Goal: Task Accomplishment & Management: Manage account settings

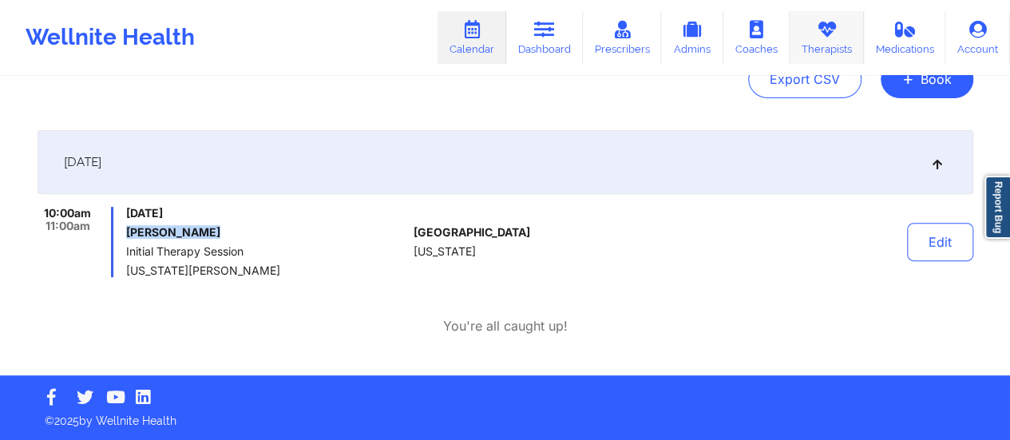
click at [827, 26] on icon at bounding box center [826, 30] width 21 height 18
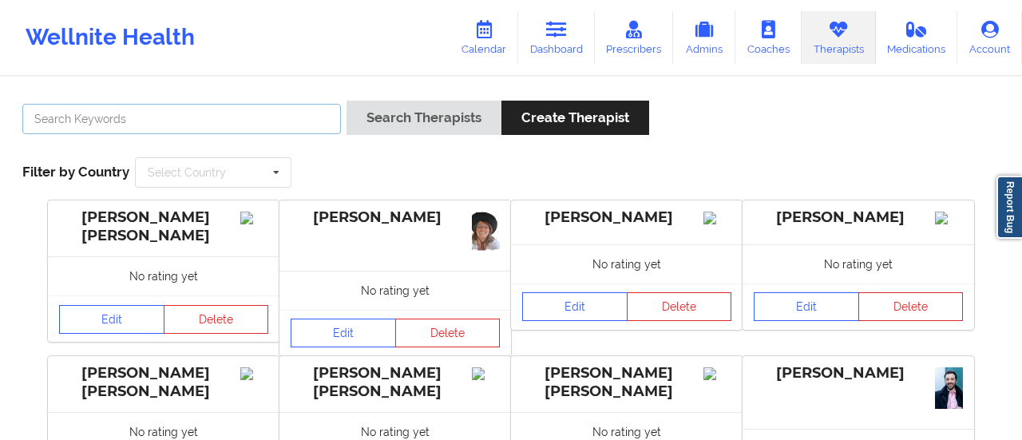
click at [184, 116] on input "text" at bounding box center [181, 119] width 319 height 30
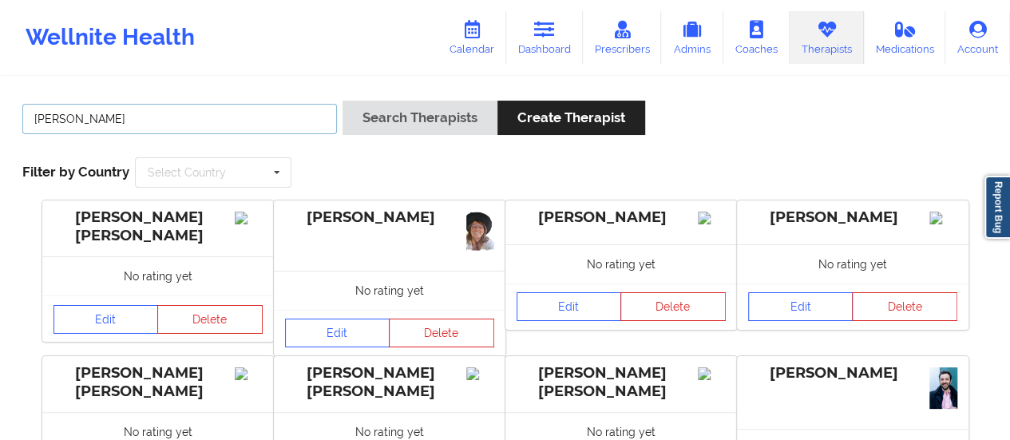
type input "[PERSON_NAME]"
click at [343, 101] on button "Search Therapists" at bounding box center [420, 118] width 155 height 34
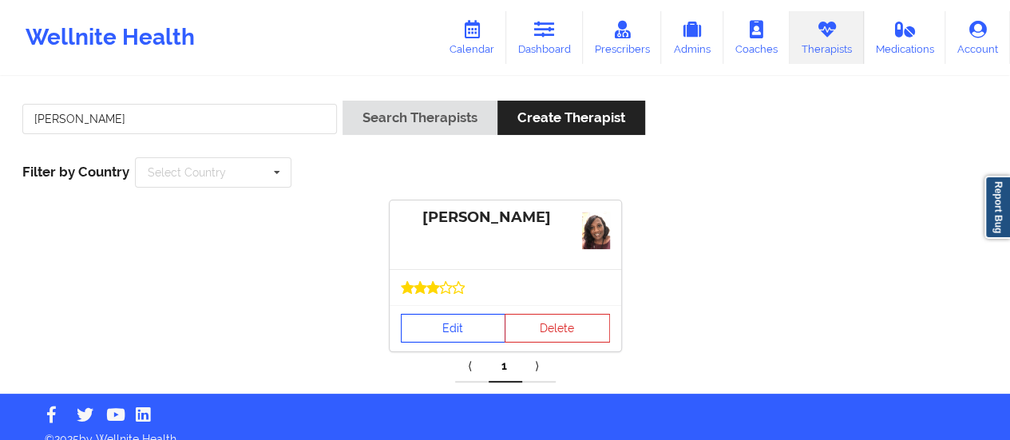
click at [448, 330] on link "Edit" at bounding box center [453, 328] width 105 height 29
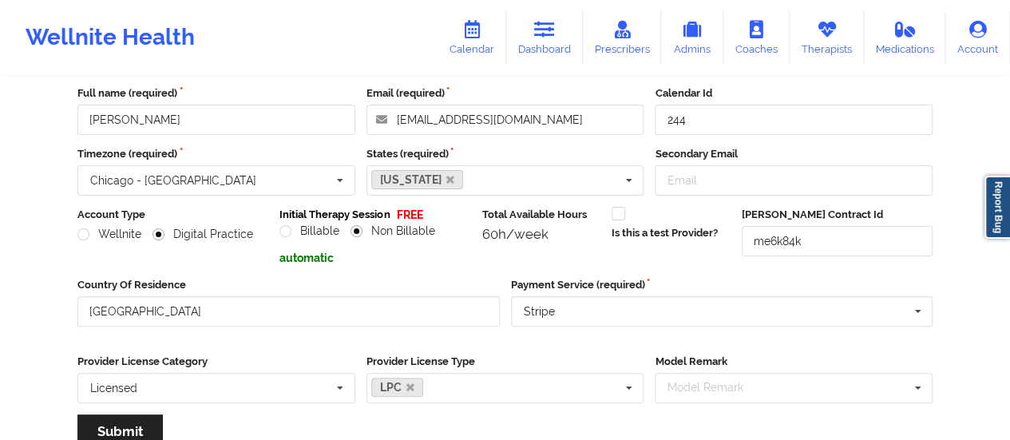
scroll to position [287, 0]
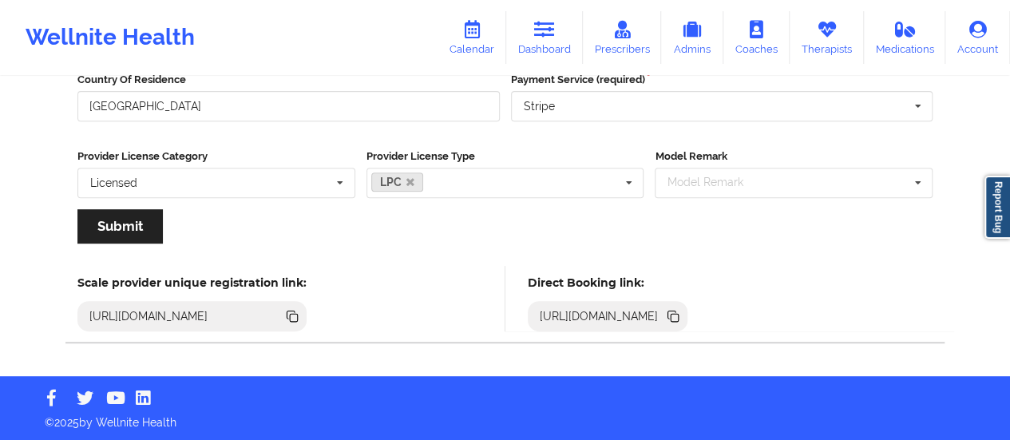
click at [679, 319] on icon at bounding box center [675, 318] width 8 height 8
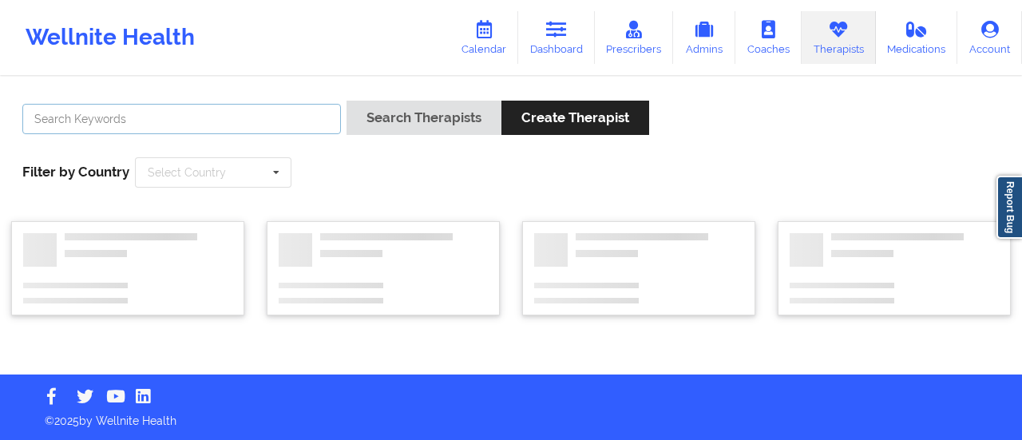
click at [190, 127] on input "text" at bounding box center [181, 119] width 319 height 30
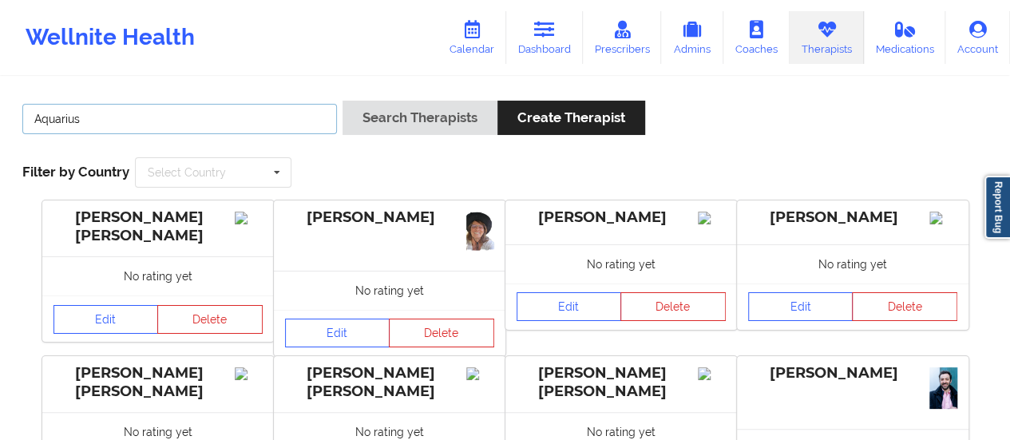
type input "aquarius [PERSON_NAME]"
click at [343, 101] on button "Search Therapists" at bounding box center [420, 118] width 155 height 34
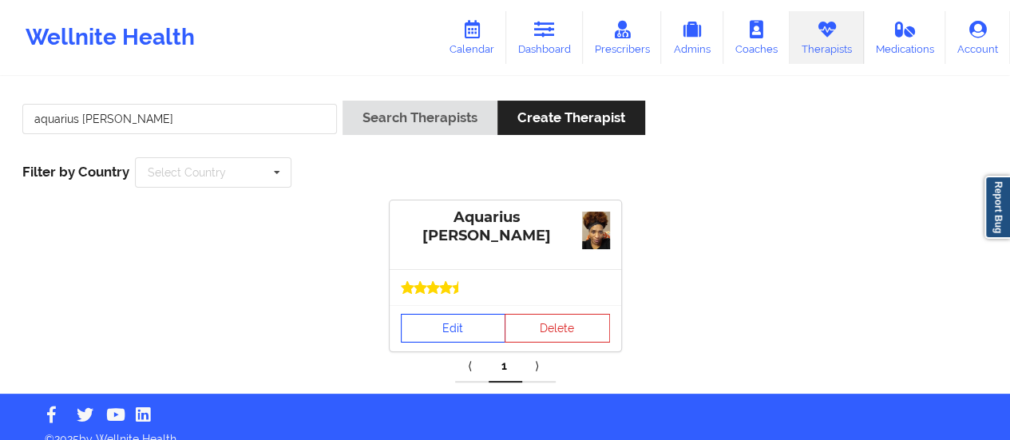
click at [416, 321] on link "Edit" at bounding box center [453, 328] width 105 height 29
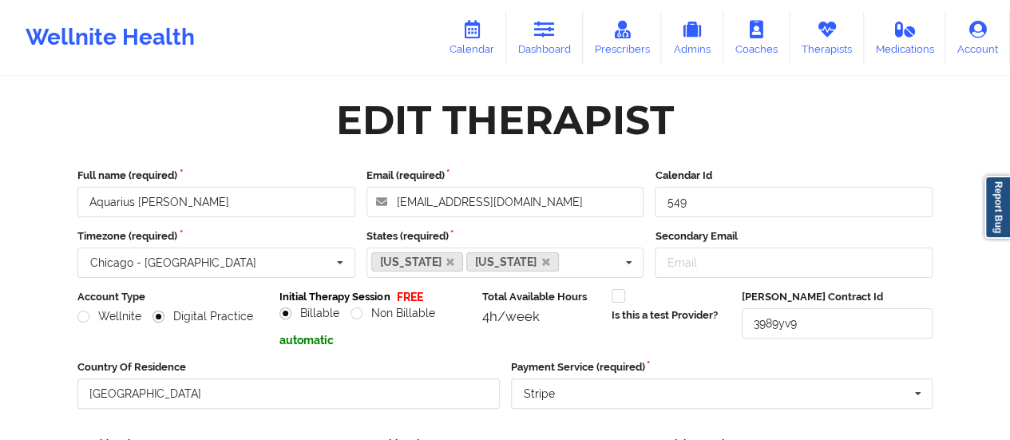
scroll to position [364, 0]
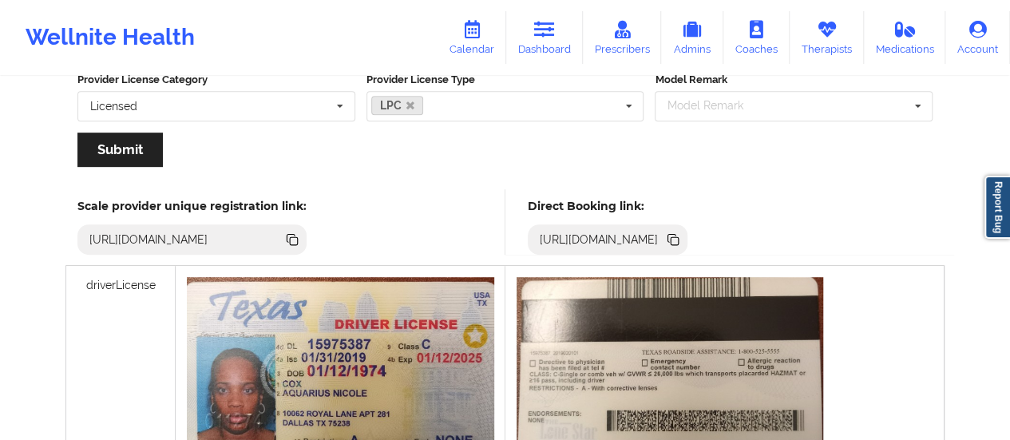
click at [682, 232] on icon at bounding box center [673, 240] width 18 height 18
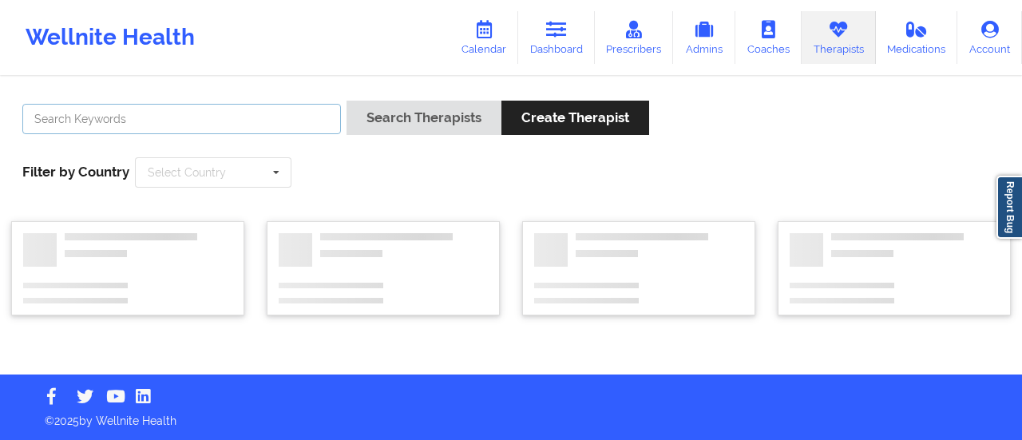
click at [157, 119] on input "text" at bounding box center [181, 119] width 319 height 30
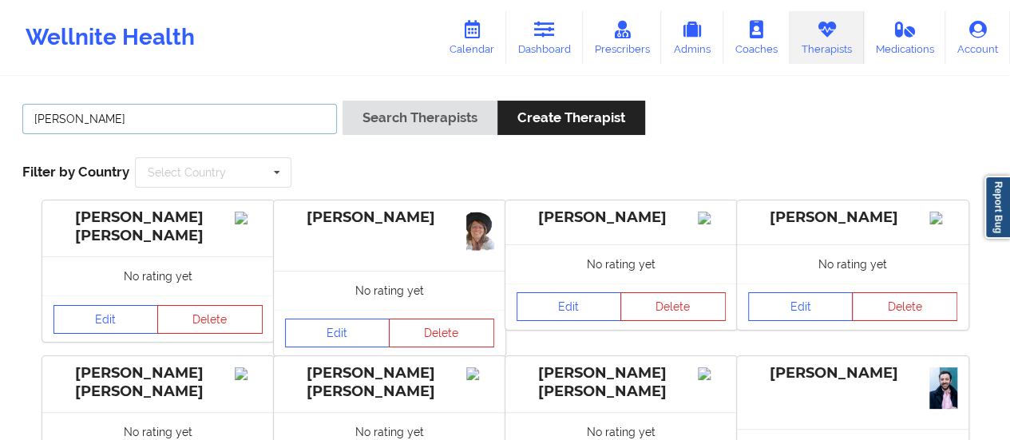
type input "[PERSON_NAME]"
click at [343, 101] on button "Search Therapists" at bounding box center [420, 118] width 155 height 34
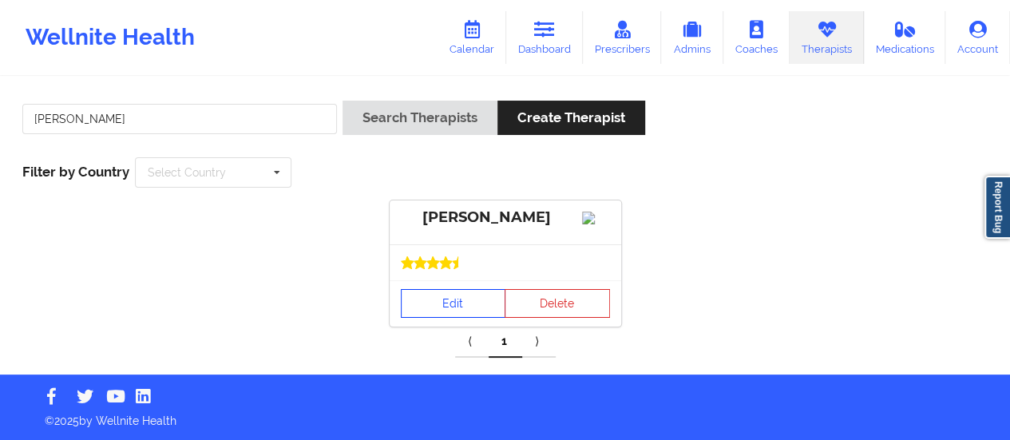
click at [436, 318] on link "Edit" at bounding box center [453, 303] width 105 height 29
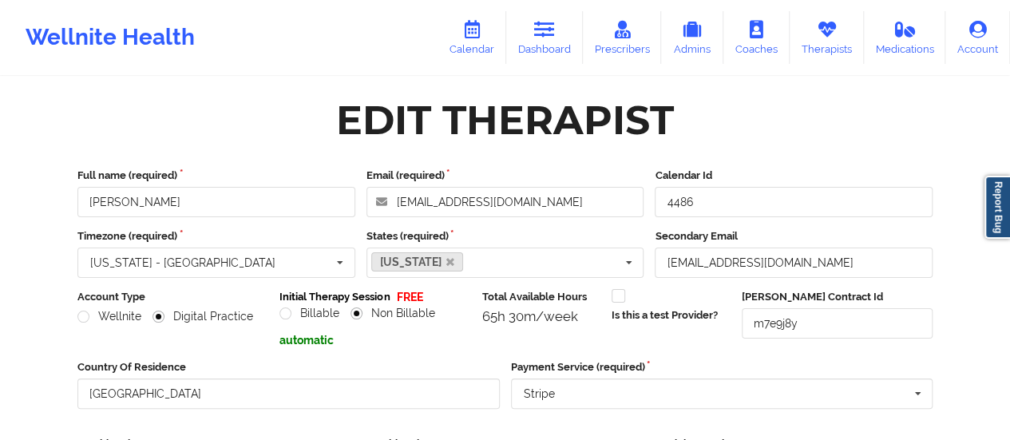
scroll to position [287, 0]
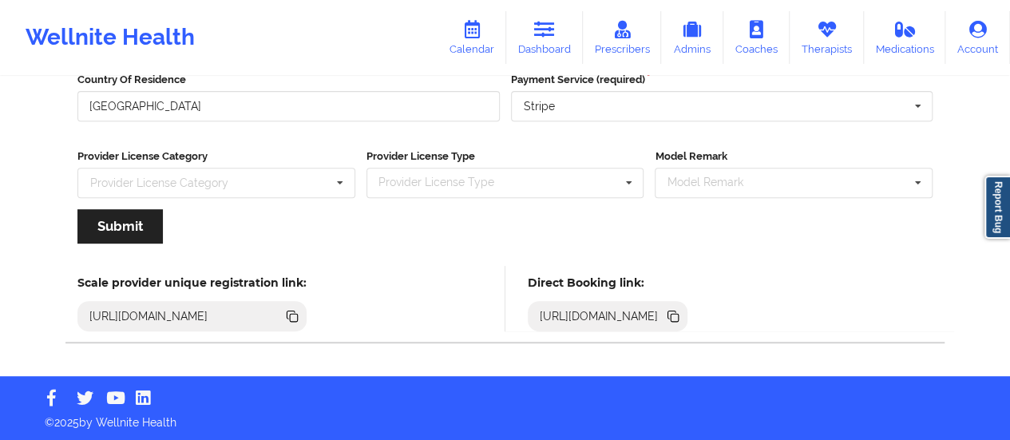
click at [676, 311] on icon at bounding box center [672, 315] width 8 height 8
